Goal: Task Accomplishment & Management: Use online tool/utility

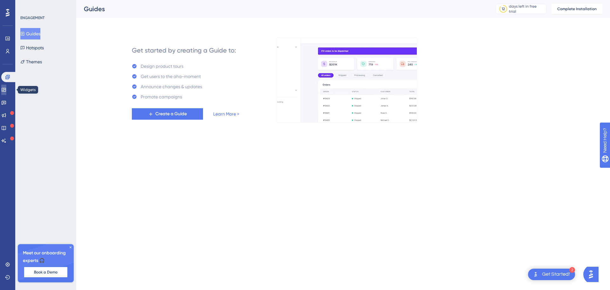
click at [6, 92] on link at bounding box center [3, 90] width 5 height 10
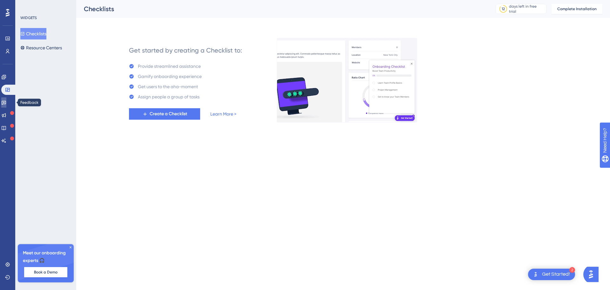
click at [6, 102] on link at bounding box center [3, 102] width 5 height 10
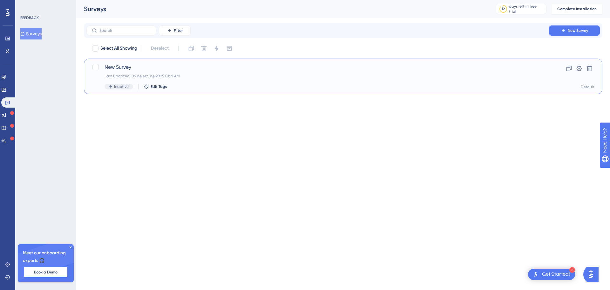
click at [261, 79] on div "New Survey Last Updated: 09 de set. de 2025 01:21 AM Inactive Edit Tags" at bounding box center [318, 76] width 427 height 26
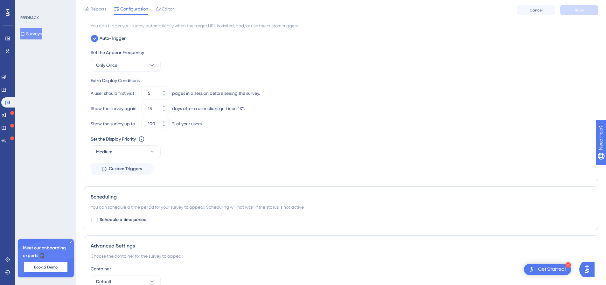
scroll to position [314, 0]
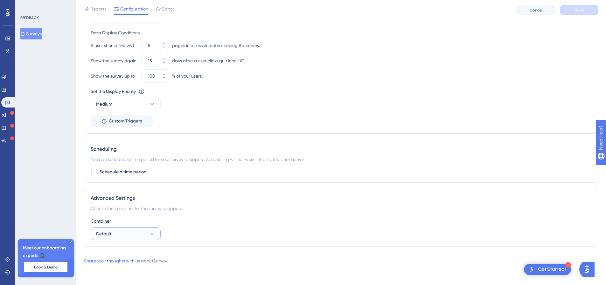
click at [130, 237] on button "Default" at bounding box center [126, 233] width 70 height 13
click at [134, 235] on button "Default" at bounding box center [126, 233] width 70 height 13
click at [126, 210] on div "Choose the container for the survey to appear." at bounding box center [341, 208] width 501 height 8
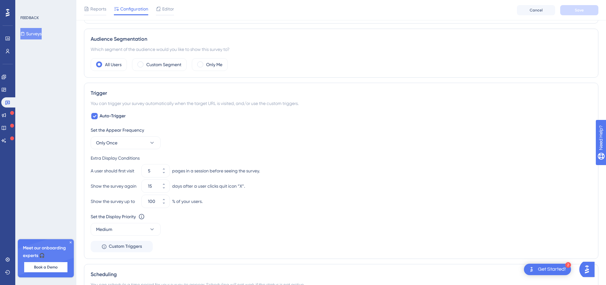
scroll to position [187, 0]
click at [148, 234] on button "Medium" at bounding box center [126, 231] width 70 height 13
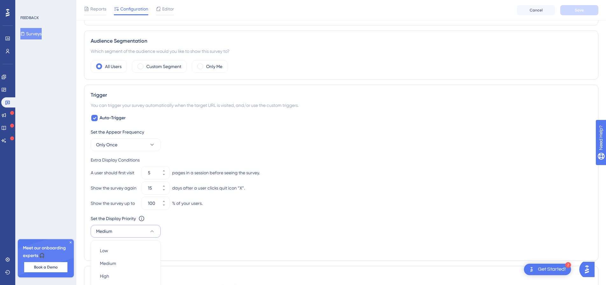
scroll to position [314, 0]
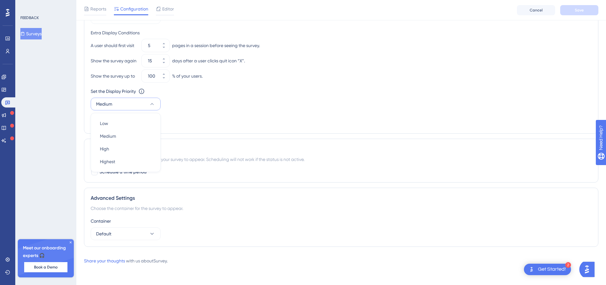
click at [219, 126] on div "Set the Appear Frequency Only Once Extra Display Conditions A user should first…" at bounding box center [341, 64] width 501 height 126
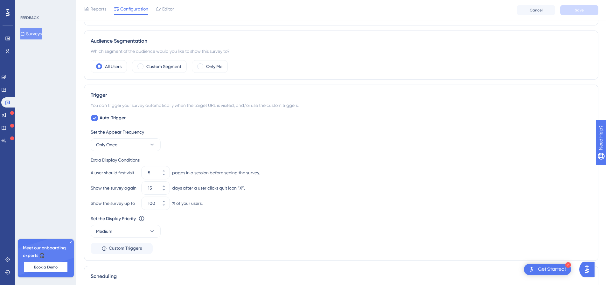
scroll to position [0, 0]
